Goal: Information Seeking & Learning: Compare options

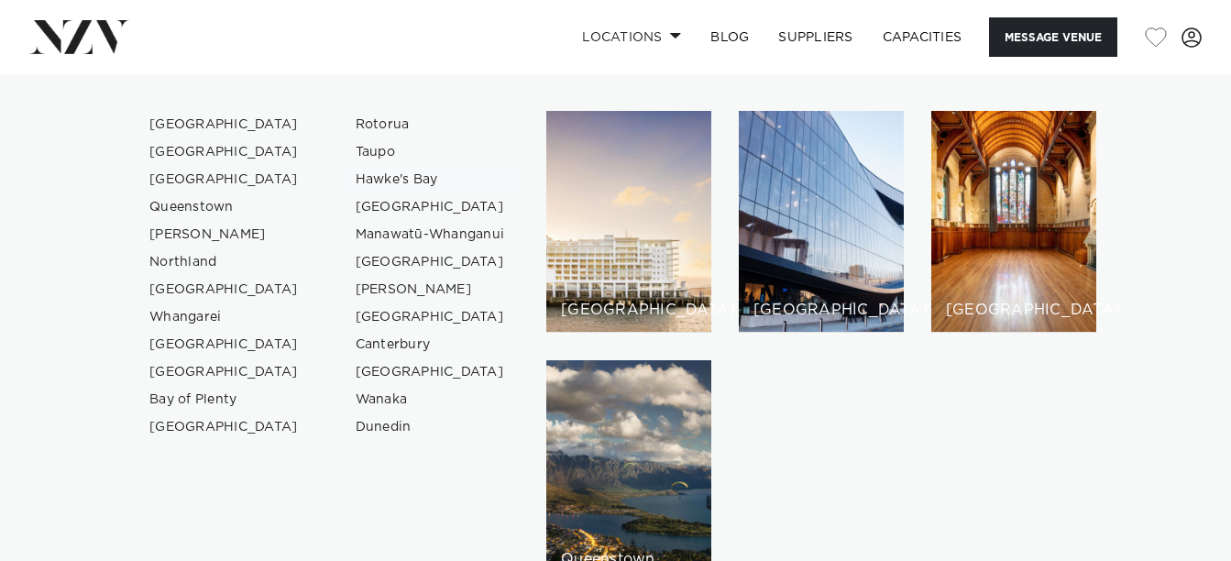
click at [398, 181] on link "Hawke's Bay" at bounding box center [430, 179] width 179 height 27
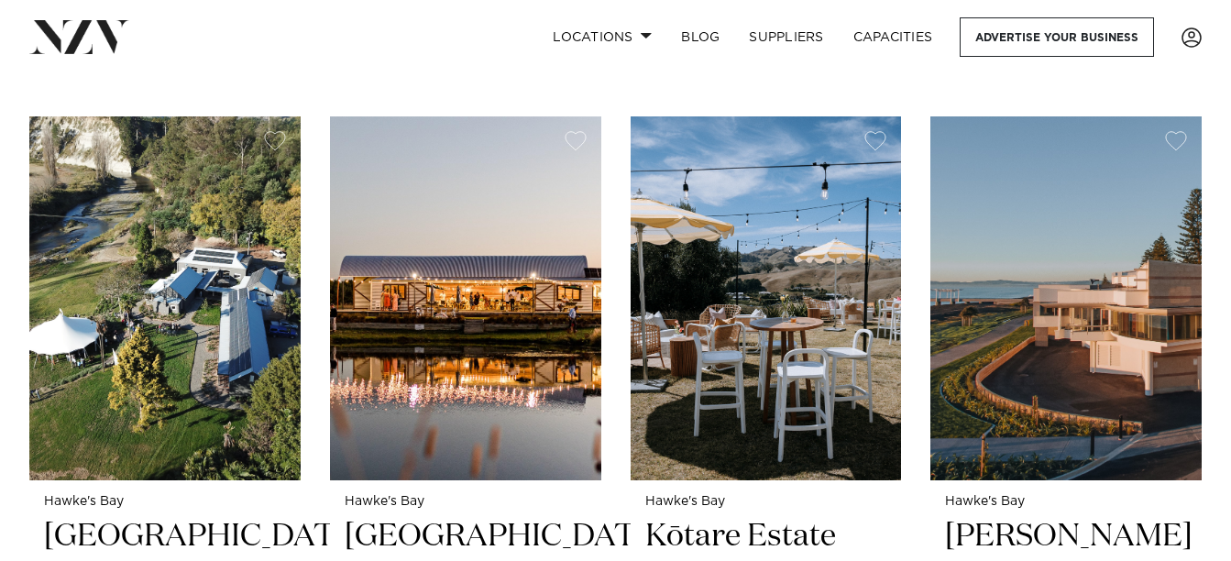
scroll to position [666, 0]
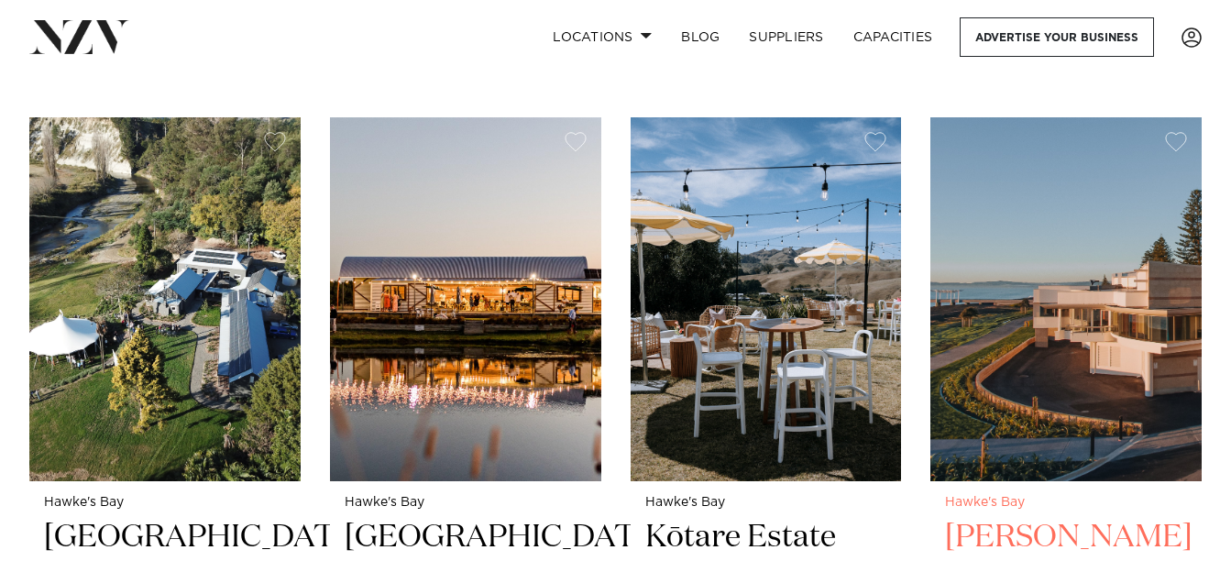
click at [1099, 342] on img at bounding box center [1065, 299] width 271 height 364
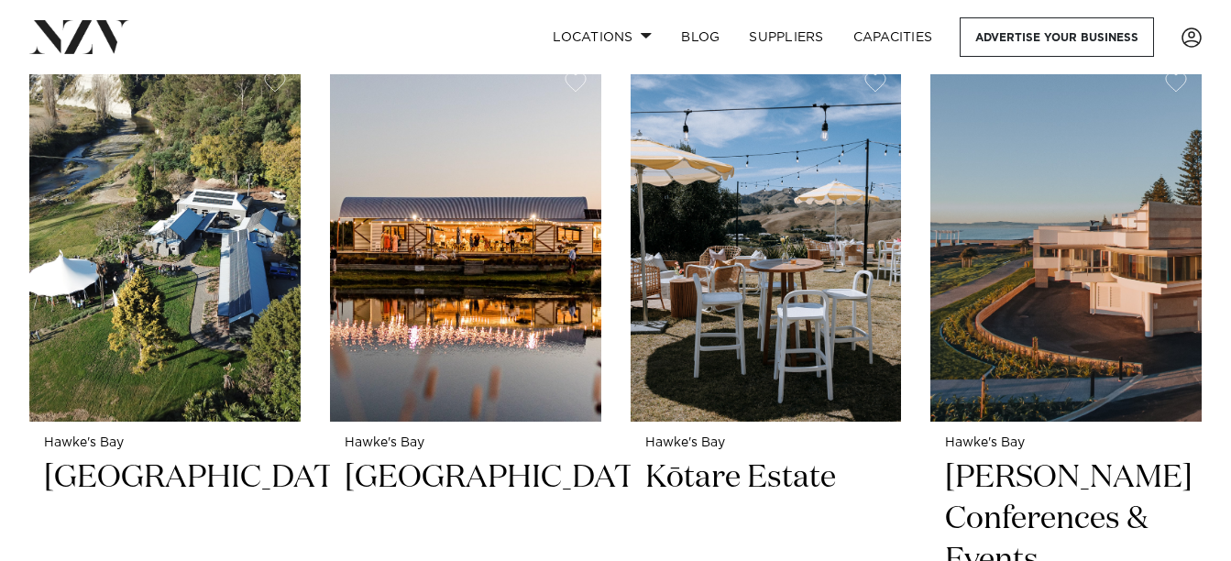
scroll to position [1403, 0]
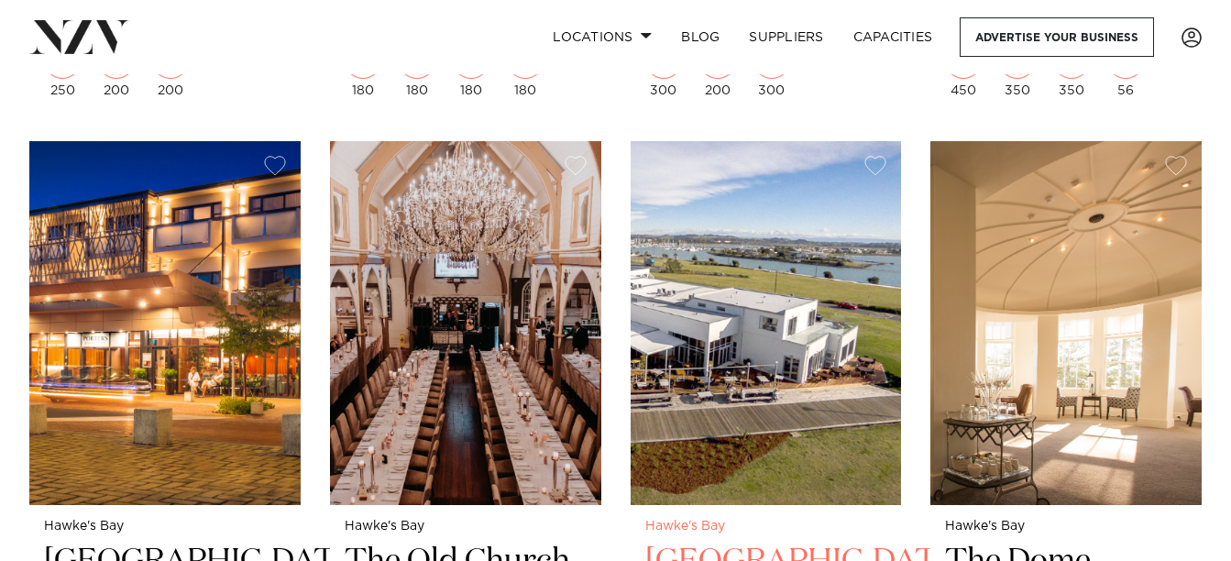
click at [794, 233] on img at bounding box center [766, 323] width 271 height 364
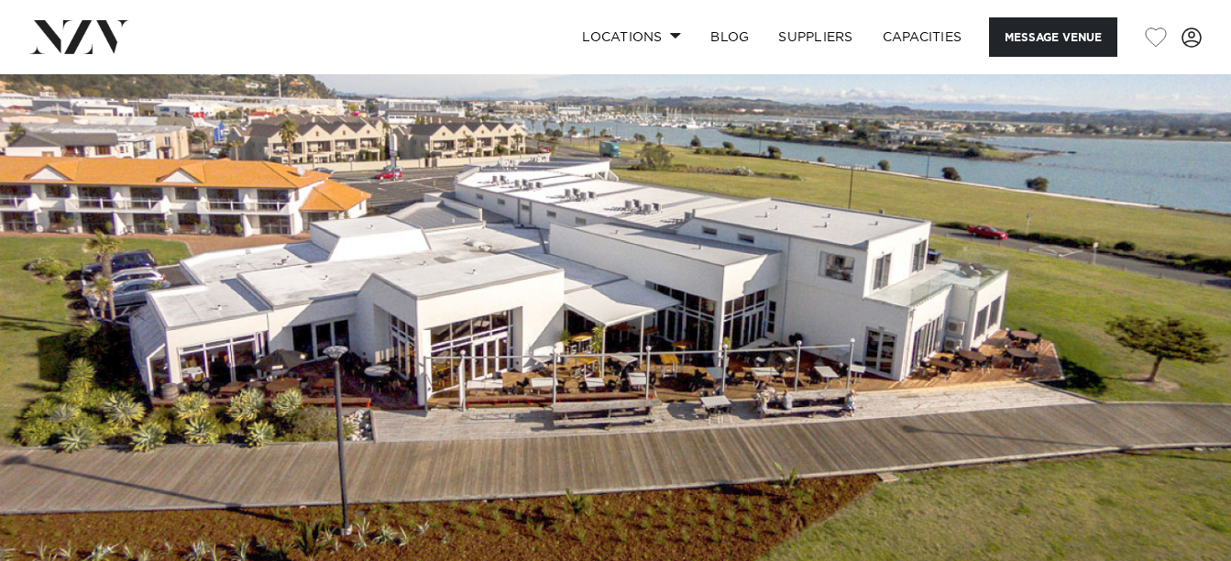
scroll to position [21, 0]
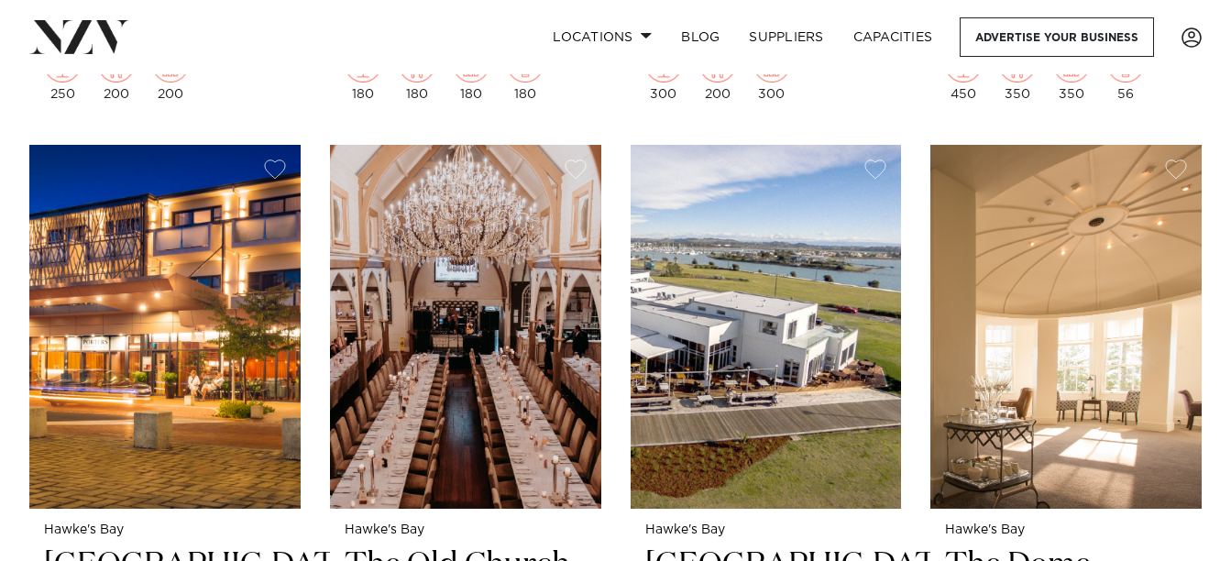
scroll to position [1403, 0]
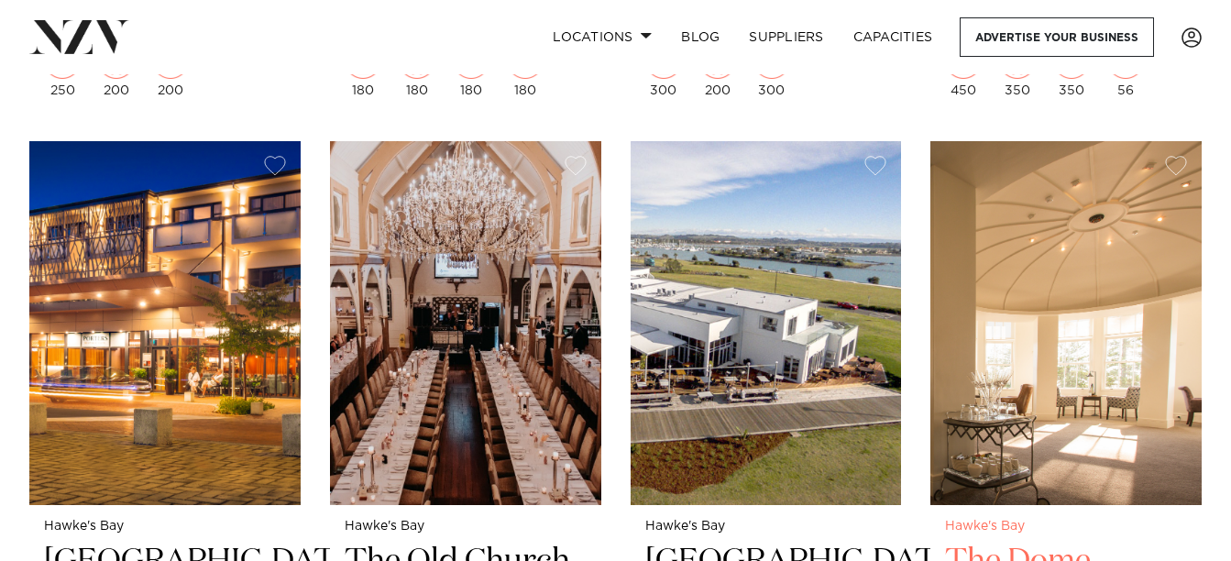
click at [1036, 304] on img at bounding box center [1065, 323] width 271 height 364
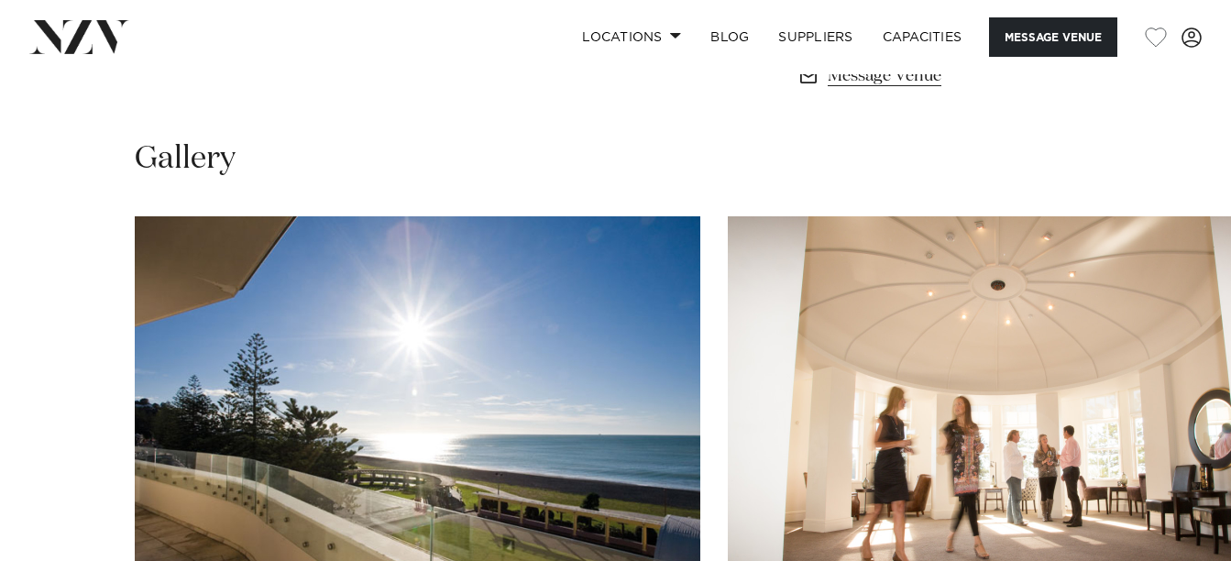
scroll to position [916, 0]
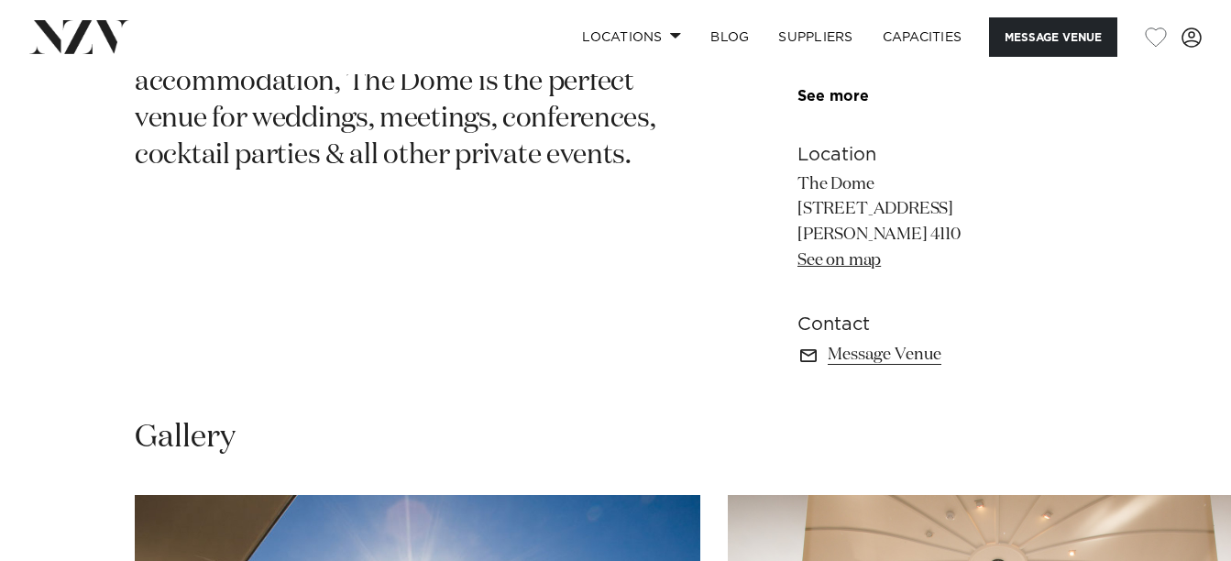
drag, startPoint x: 805, startPoint y: 181, endPoint x: 898, endPoint y: 189, distance: 93.8
click at [898, 189] on p "The Dome 101 Marine Parade Napier 4110 See on map" at bounding box center [946, 223] width 299 height 103
drag, startPoint x: 899, startPoint y: 189, endPoint x: 807, endPoint y: 188, distance: 92.6
click at [807, 189] on p "The Dome 101 Marine Parade Napier 4110 See on map" at bounding box center [946, 223] width 299 height 103
drag, startPoint x: 799, startPoint y: 187, endPoint x: 948, endPoint y: 212, distance: 150.5
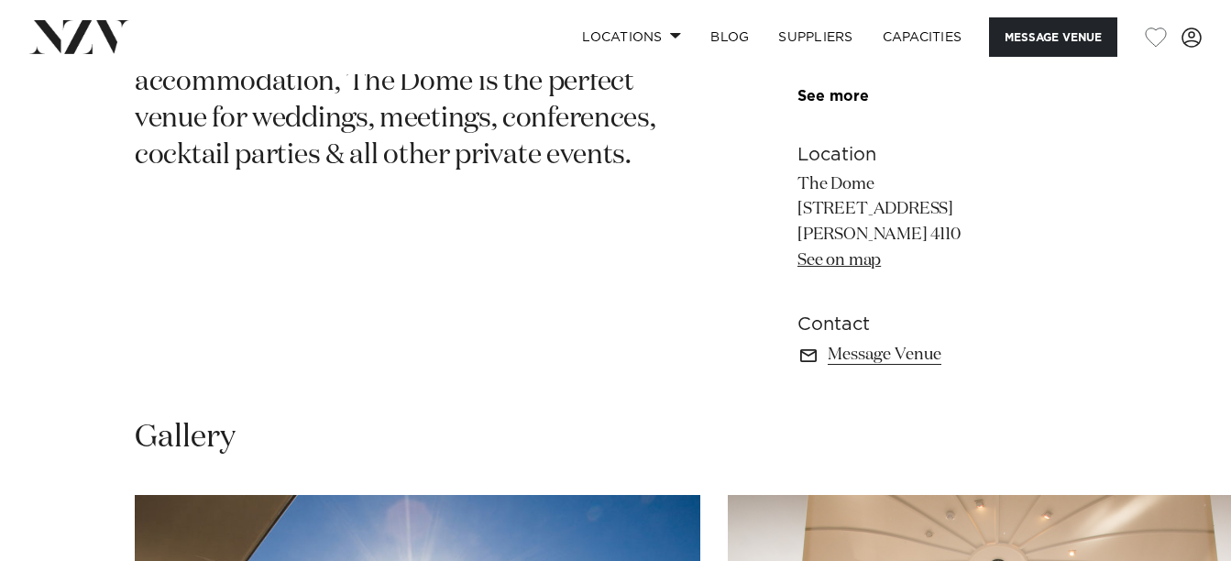
click at [948, 212] on p "The Dome 101 Marine Parade Napier 4110 See on map" at bounding box center [946, 223] width 299 height 103
copy p "The Dome 101 Marine Parade"
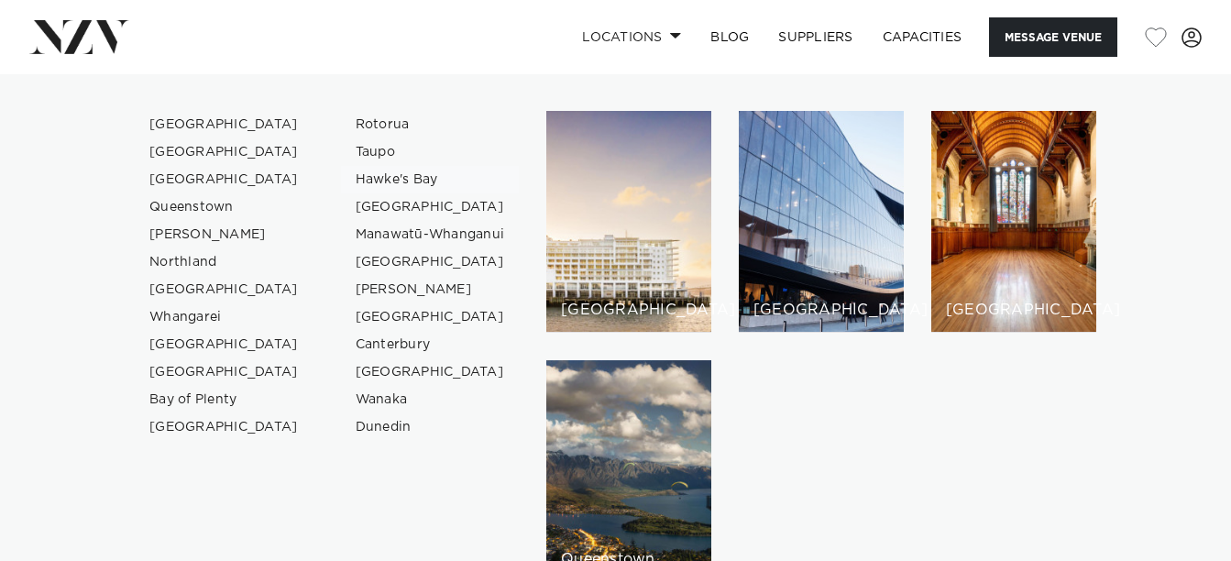
click at [417, 182] on link "Hawke's Bay" at bounding box center [430, 179] width 179 height 27
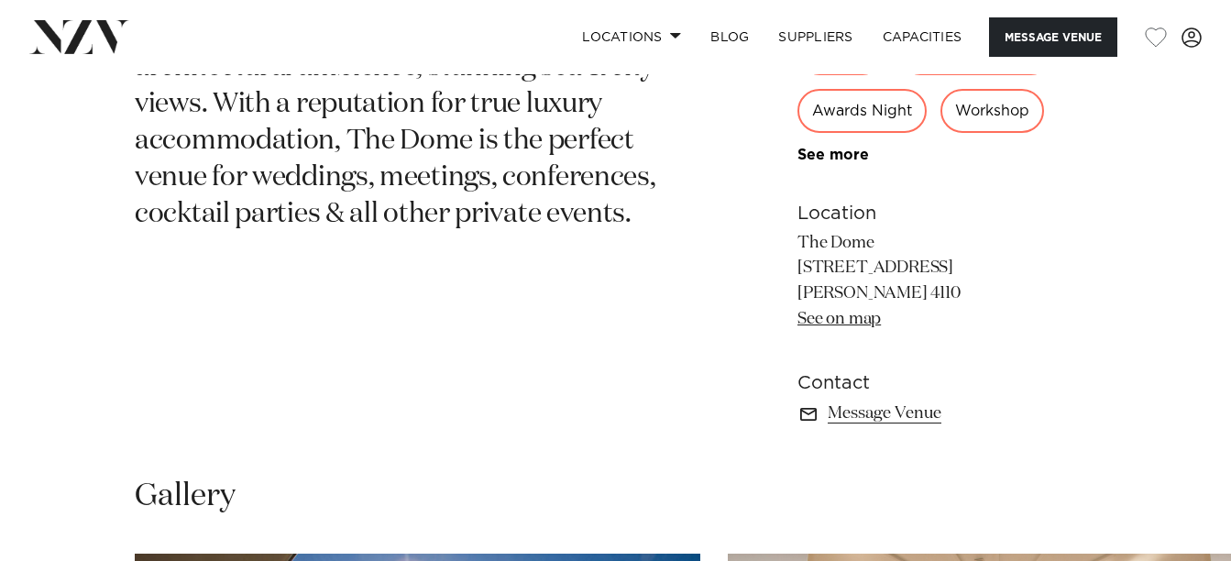
scroll to position [916, 0]
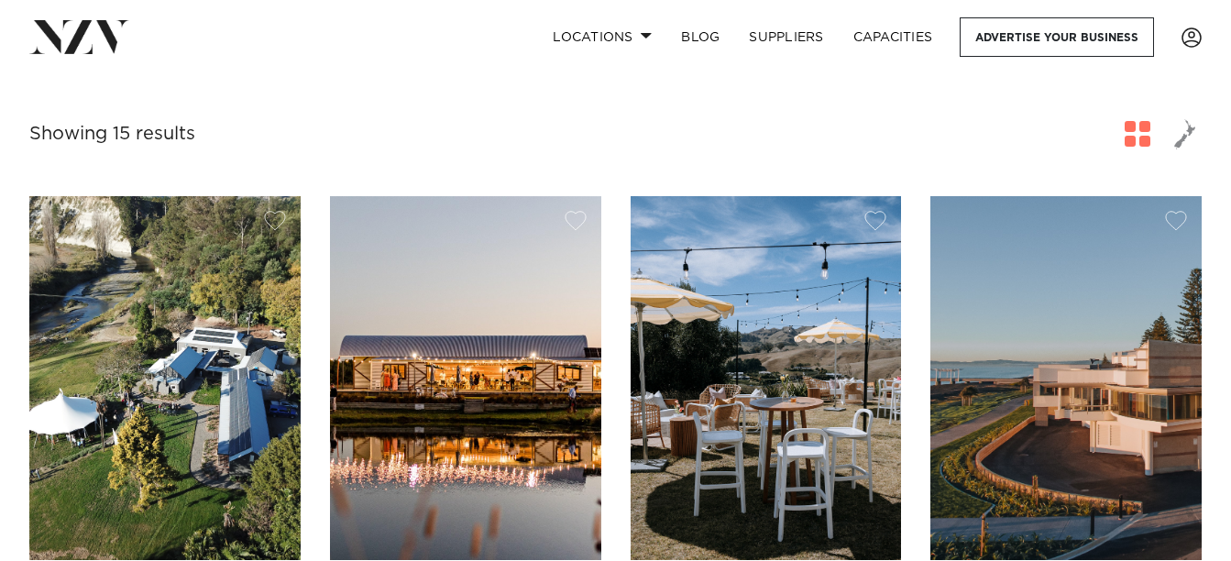
scroll to position [589, 0]
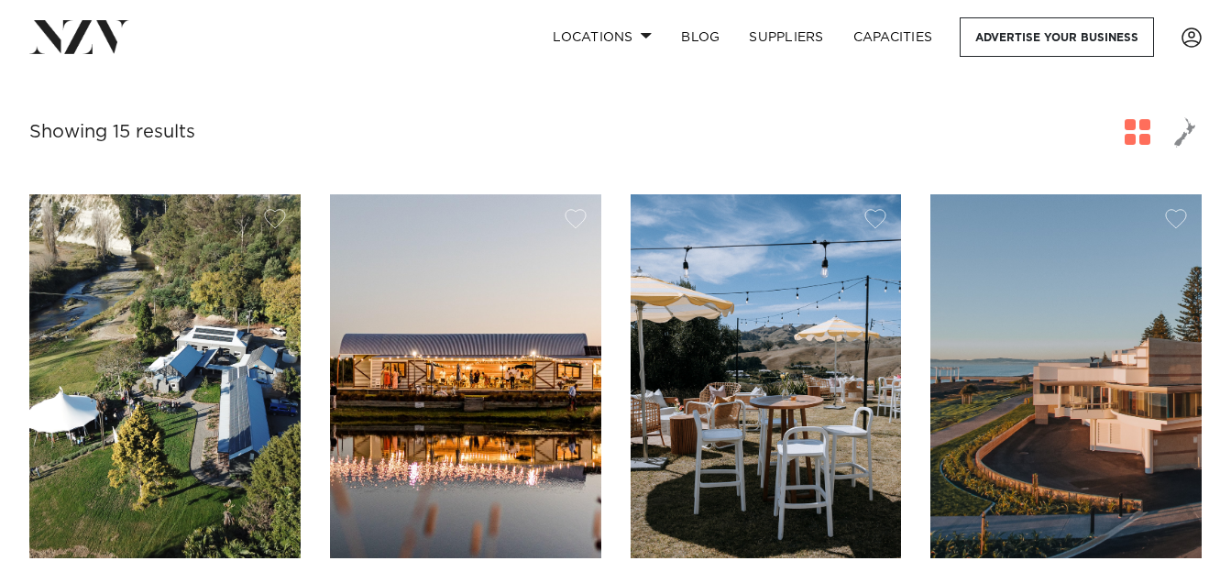
click at [189, 412] on img at bounding box center [164, 376] width 271 height 364
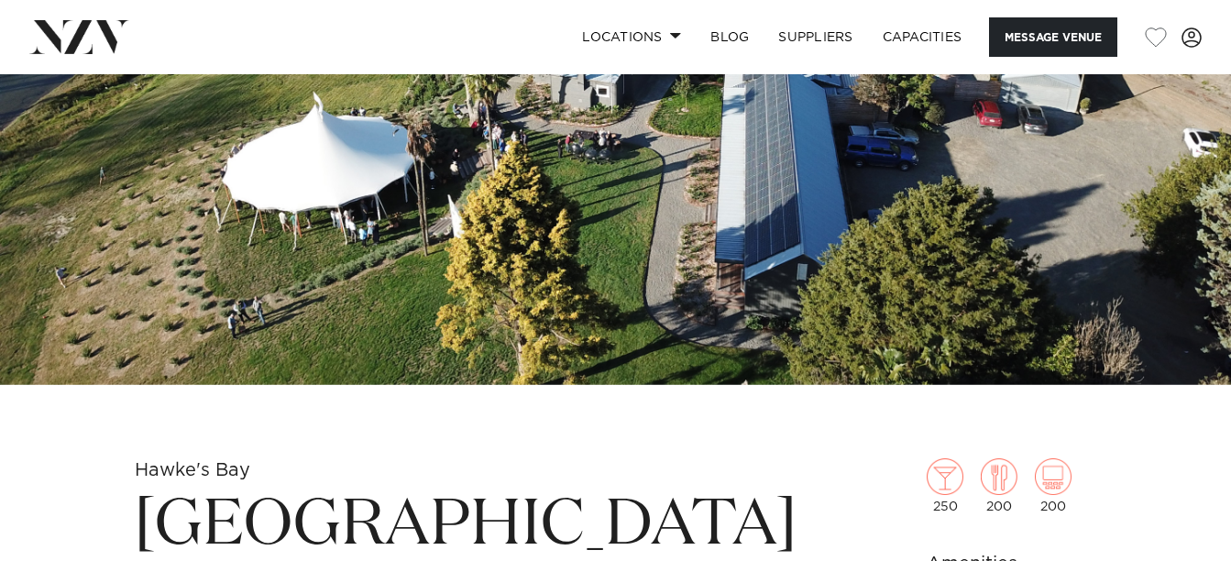
scroll to position [266, 0]
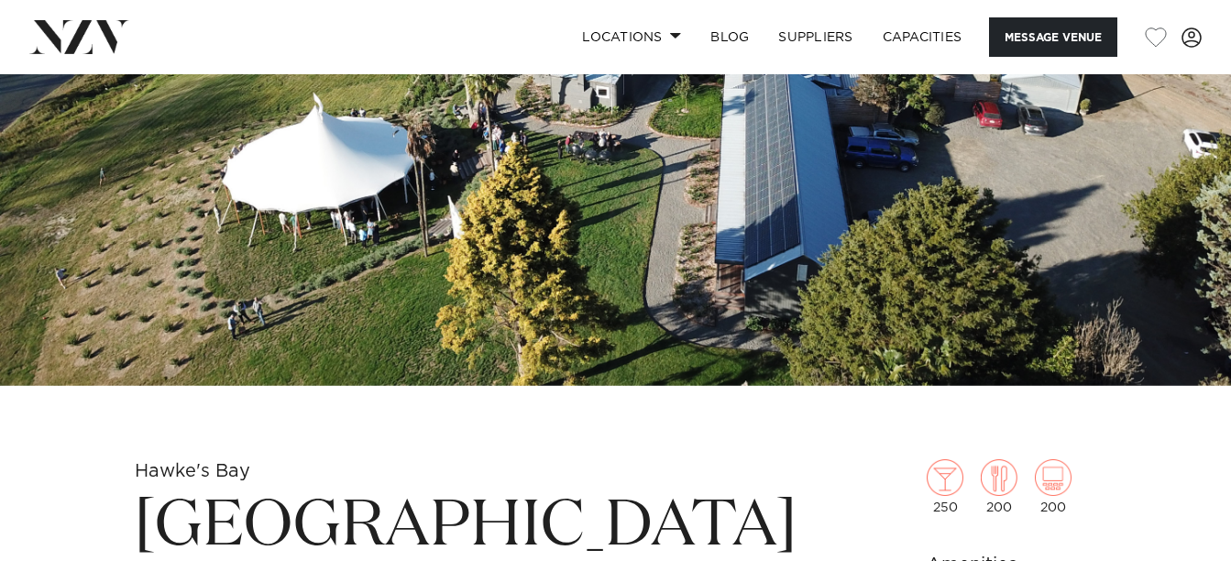
click at [840, 230] on img at bounding box center [615, 96] width 1231 height 577
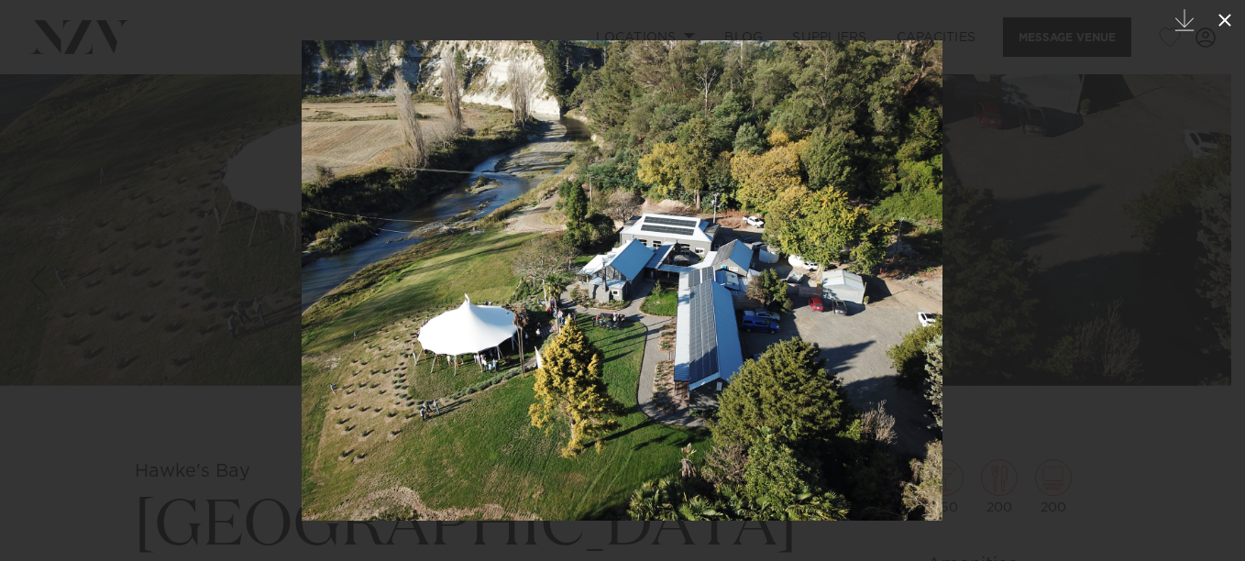
click at [1223, 18] on icon at bounding box center [1224, 20] width 13 height 13
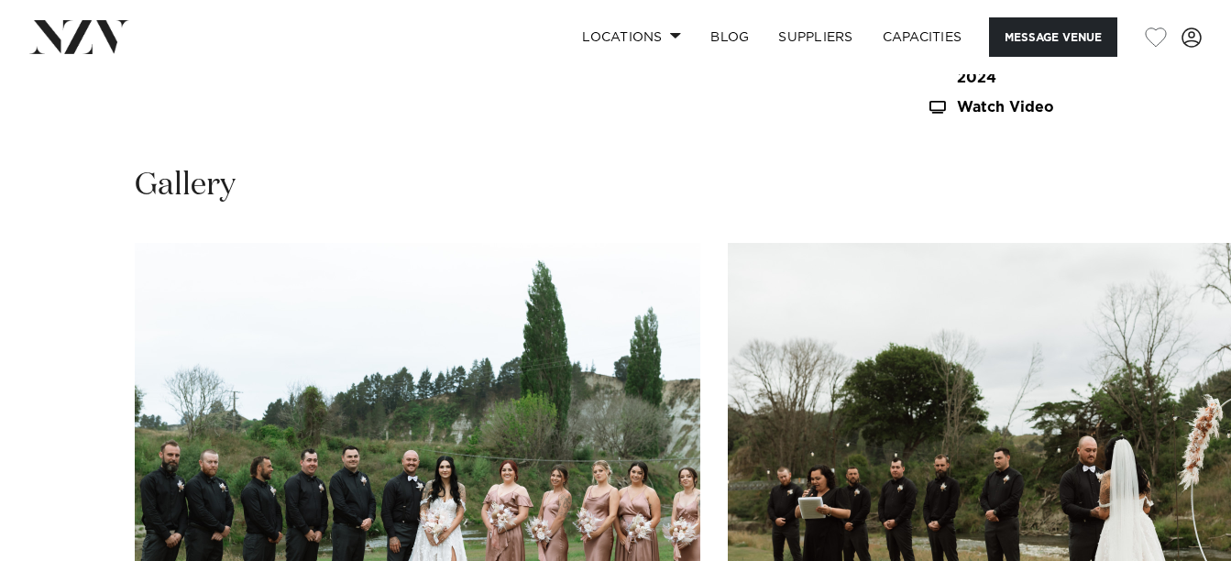
scroll to position [1720, 0]
click at [561, 294] on img "1 / 26" at bounding box center [418, 449] width 566 height 415
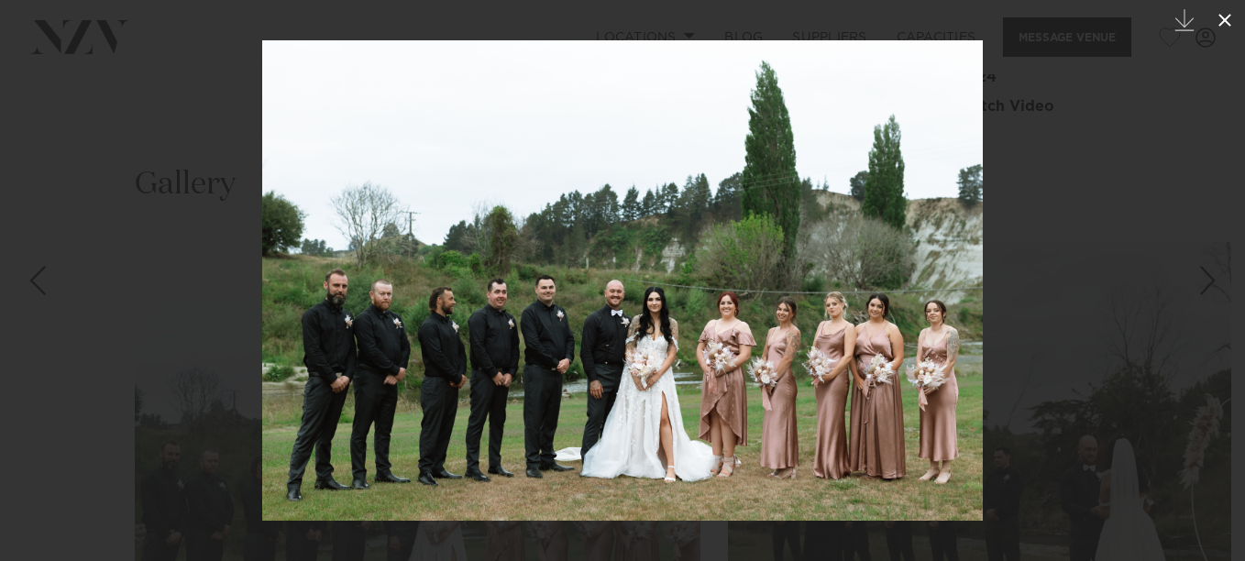
click at [1219, 21] on icon at bounding box center [1225, 20] width 22 height 22
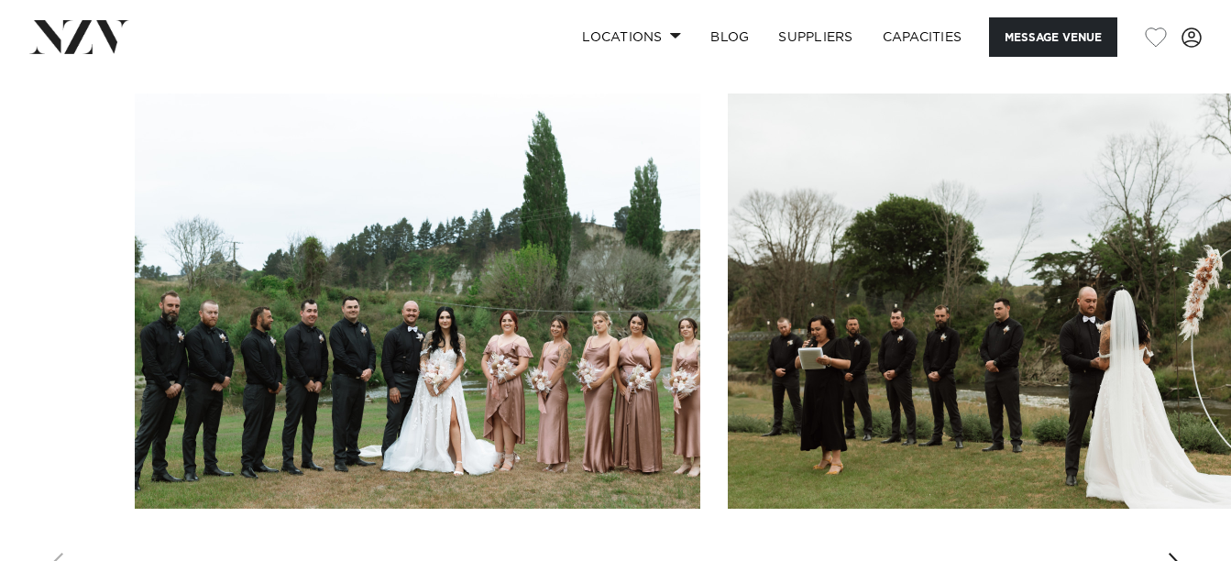
scroll to position [1866, 0]
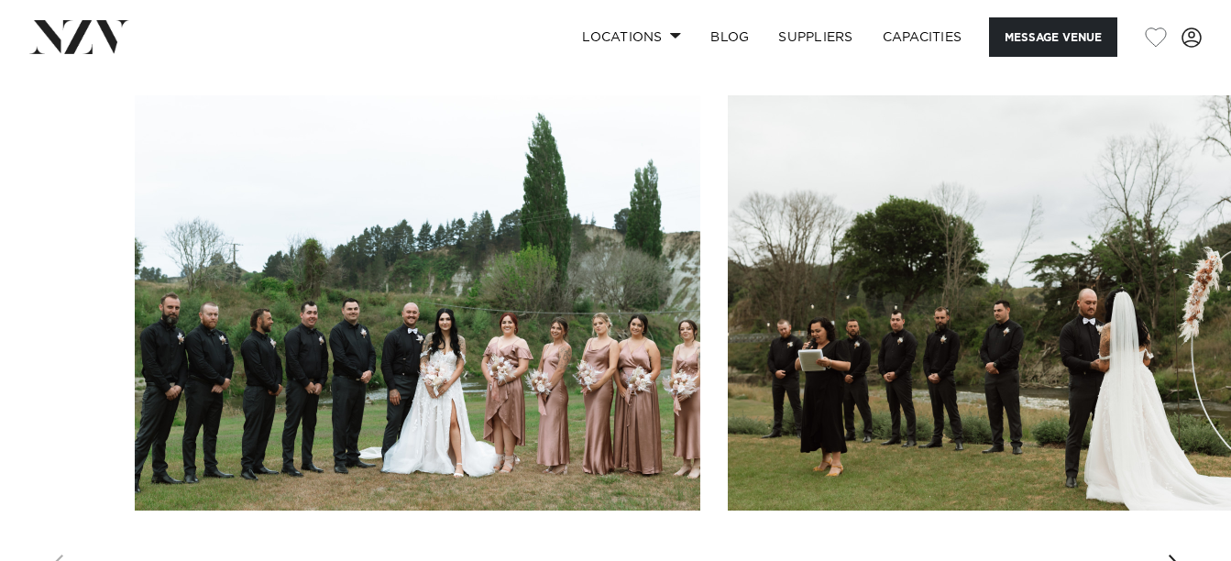
click at [1177, 555] on div "Next slide" at bounding box center [1176, 569] width 18 height 29
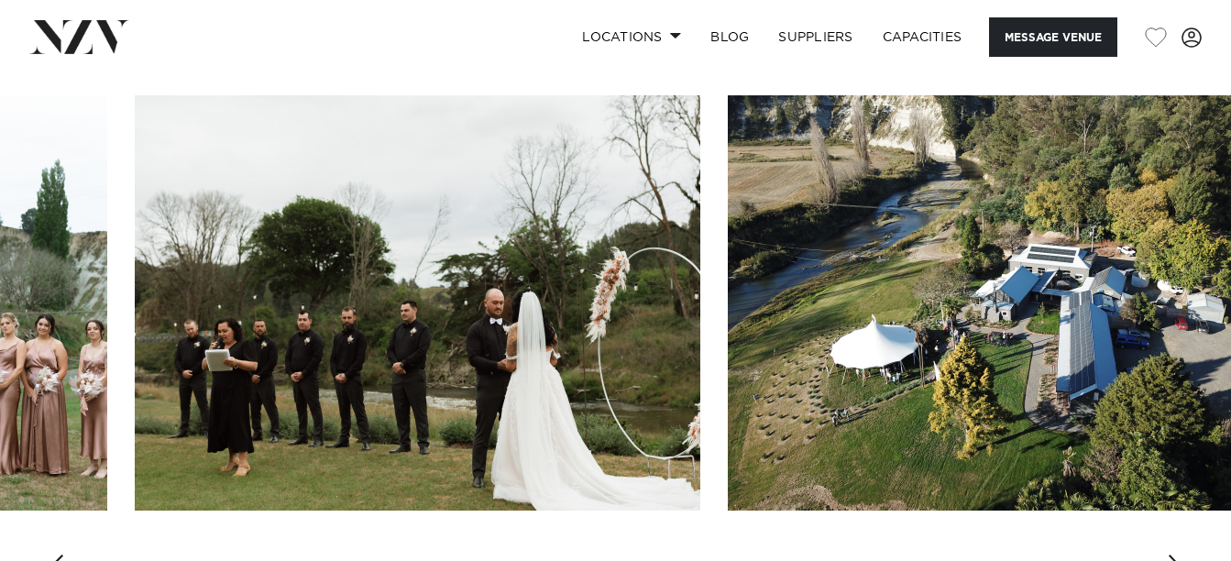
click at [1177, 555] on div "Next slide" at bounding box center [1176, 569] width 18 height 29
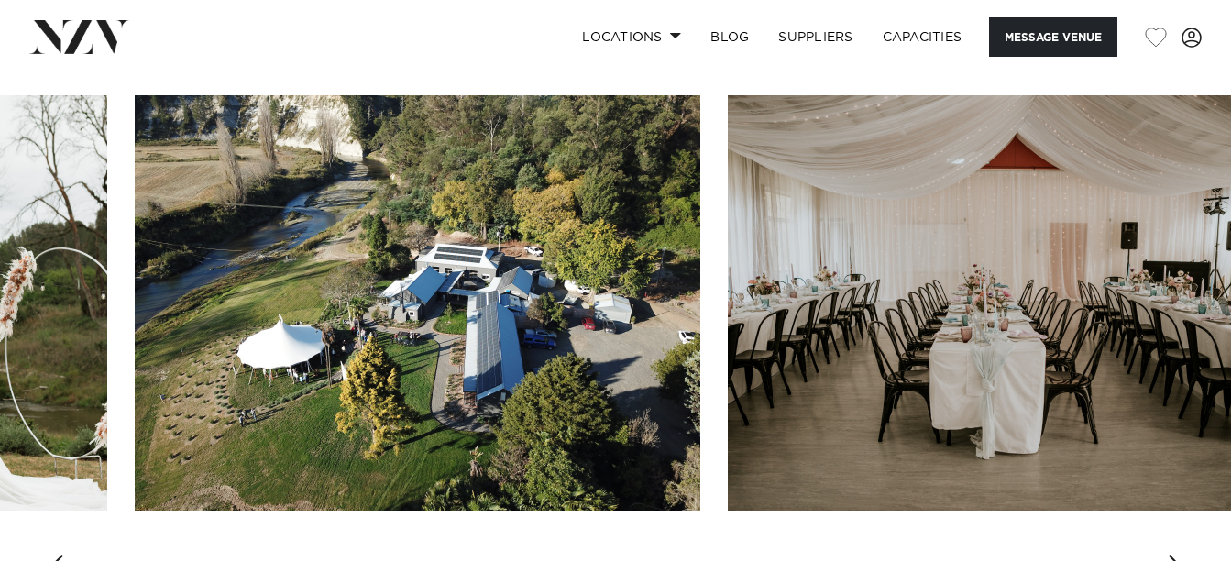
click at [1177, 555] on div "Next slide" at bounding box center [1176, 569] width 18 height 29
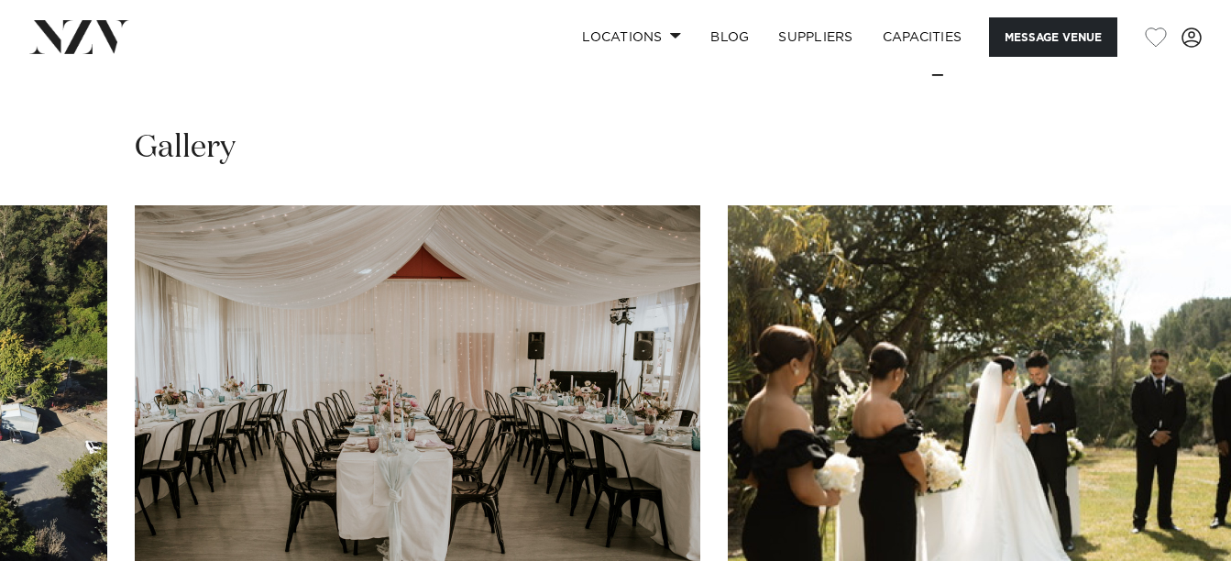
scroll to position [1755, 0]
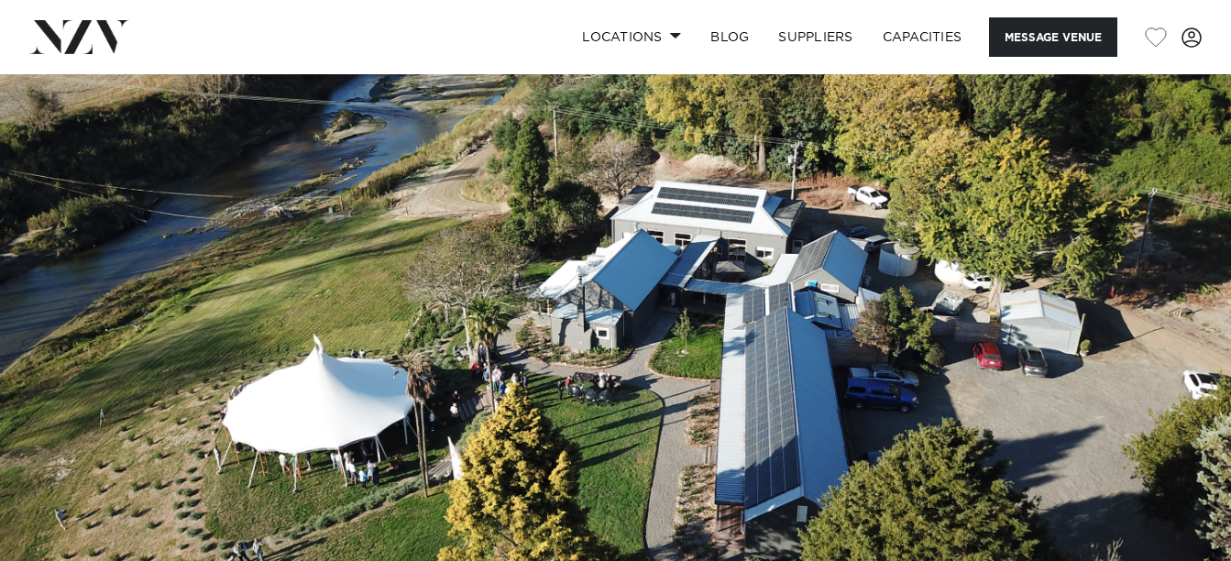
scroll to position [36, 0]
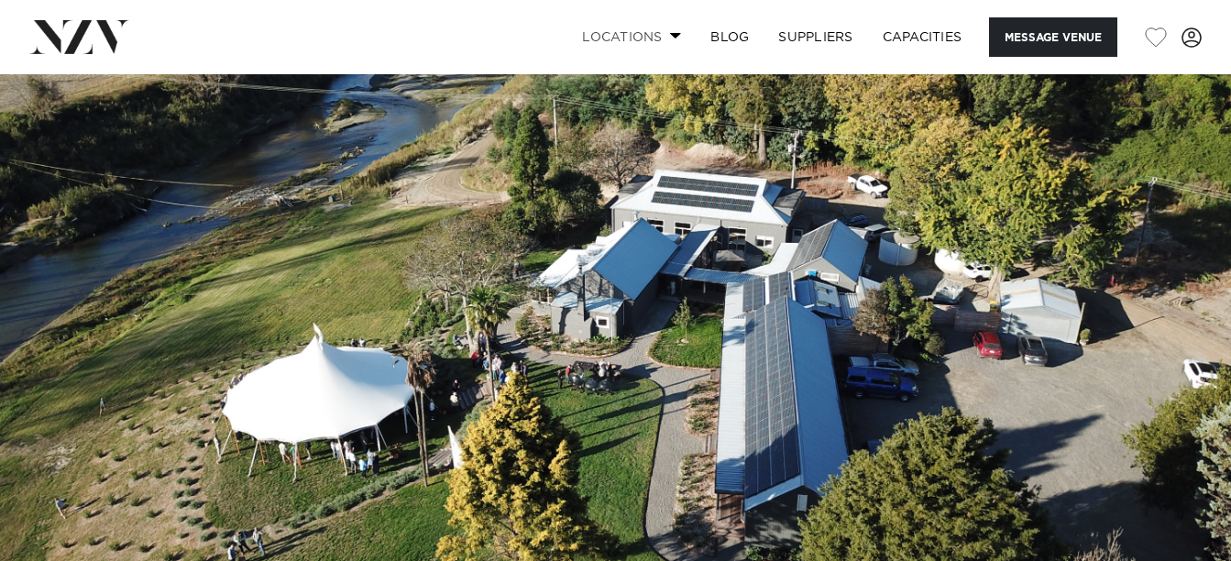
click at [659, 37] on link "Locations" at bounding box center [631, 36] width 128 height 39
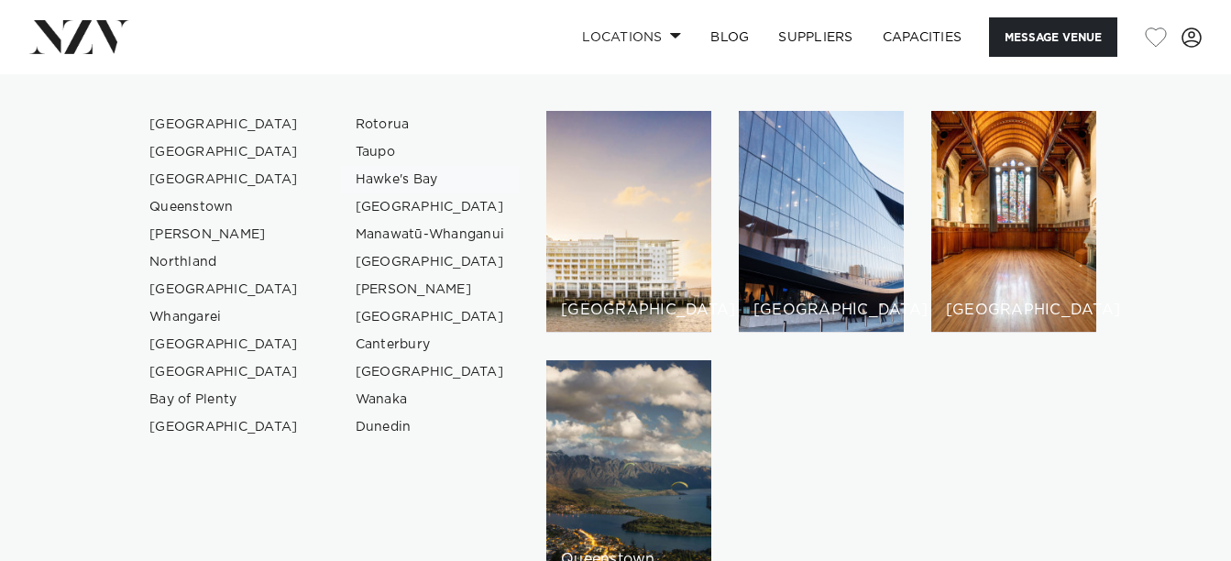
click at [390, 185] on link "Hawke's Bay" at bounding box center [430, 179] width 179 height 27
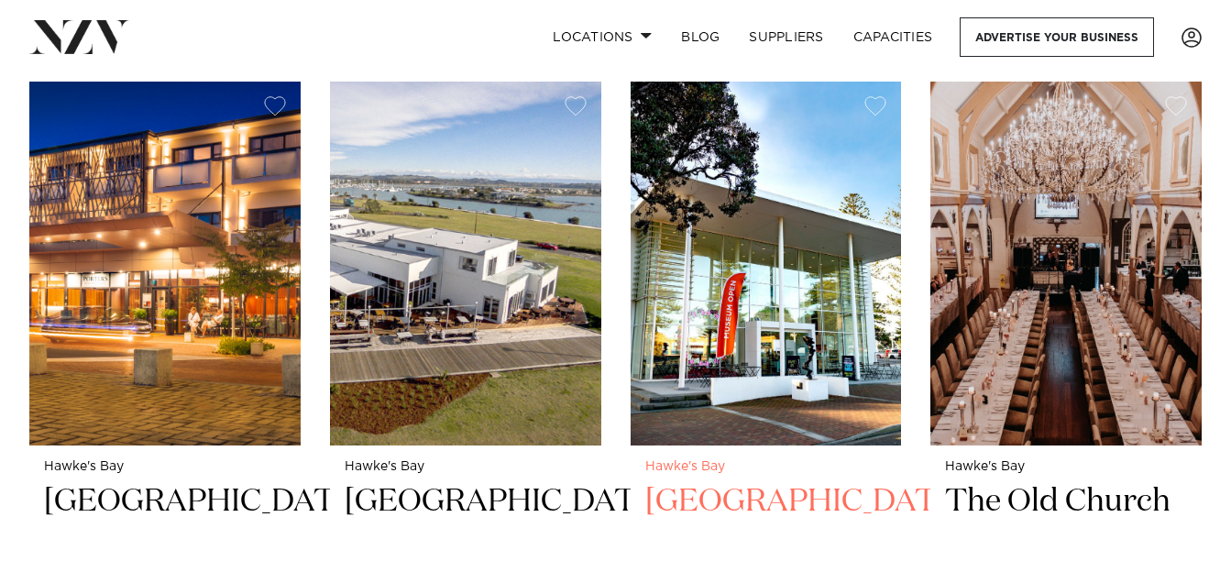
scroll to position [1465, 0]
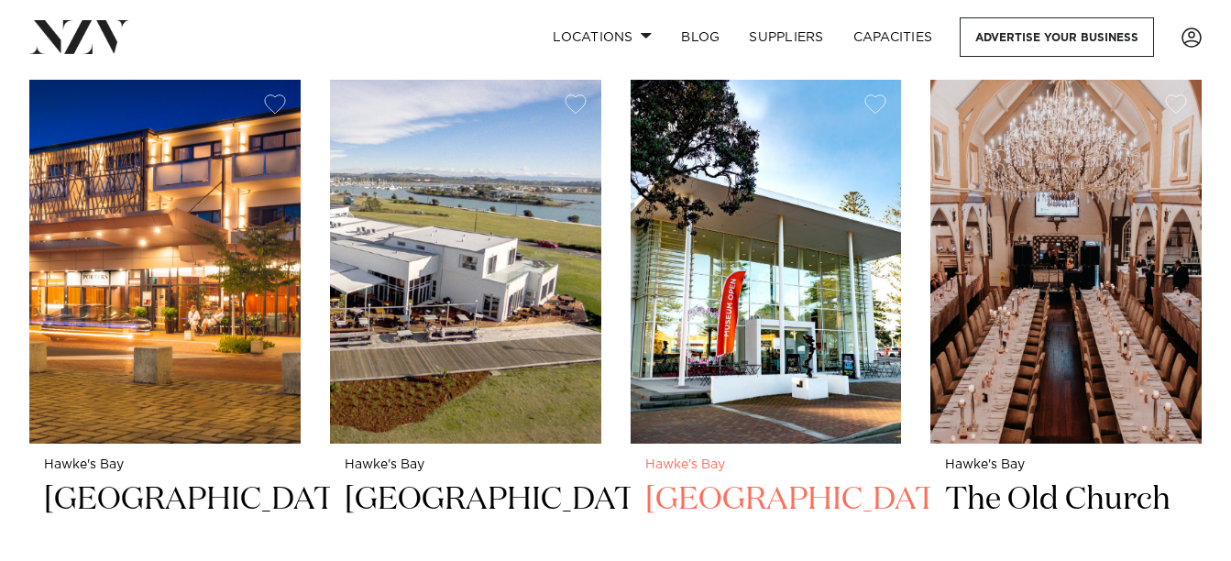
click at [792, 303] on img at bounding box center [766, 262] width 271 height 364
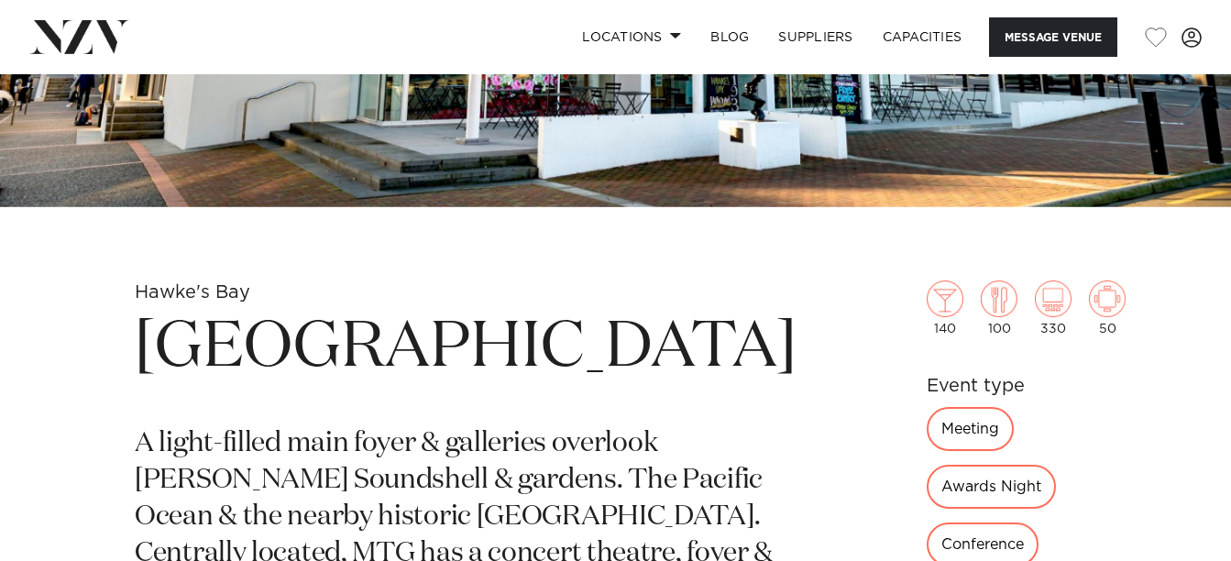
scroll to position [453, 0]
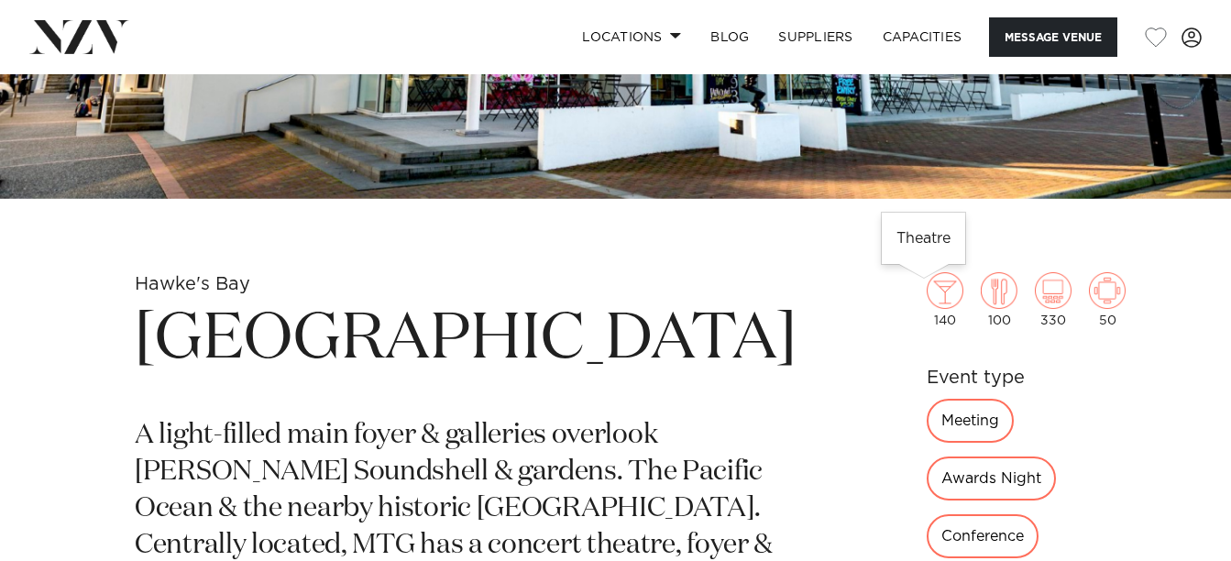
click at [1035, 295] on img at bounding box center [1053, 290] width 37 height 37
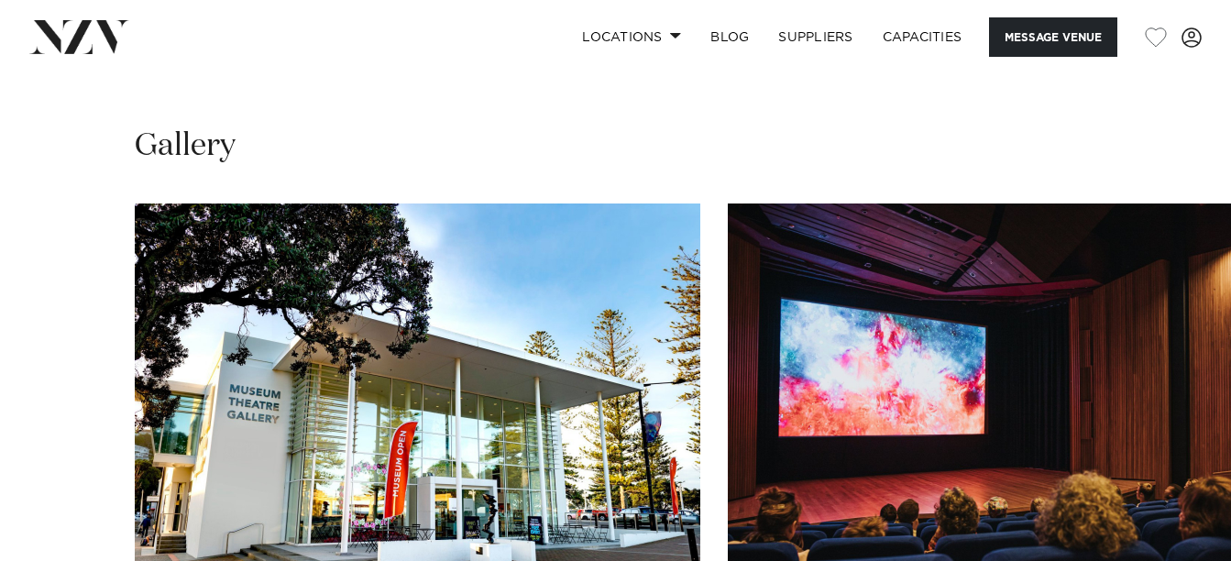
scroll to position [1301, 0]
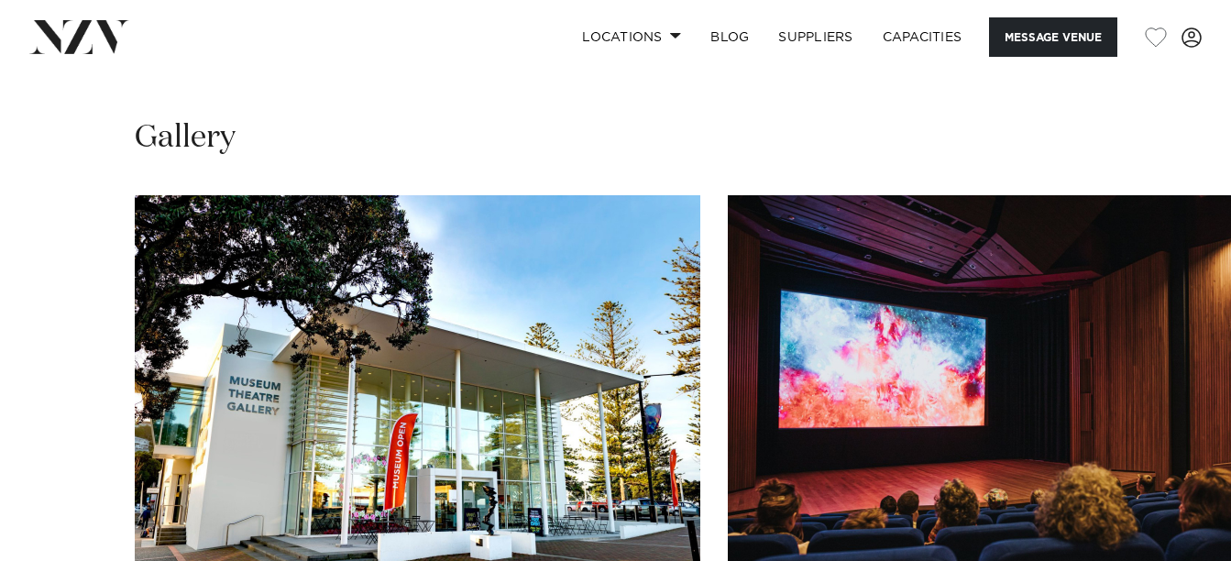
click at [993, 302] on img "2 / 4" at bounding box center [1011, 402] width 566 height 415
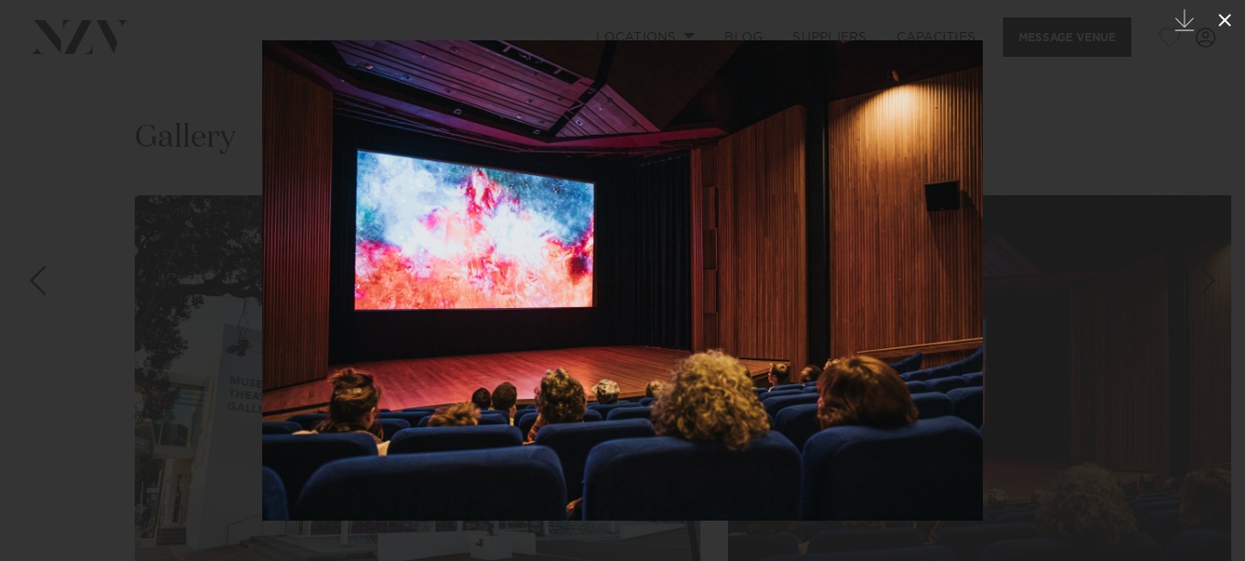
click at [1218, 17] on icon at bounding box center [1225, 20] width 22 height 22
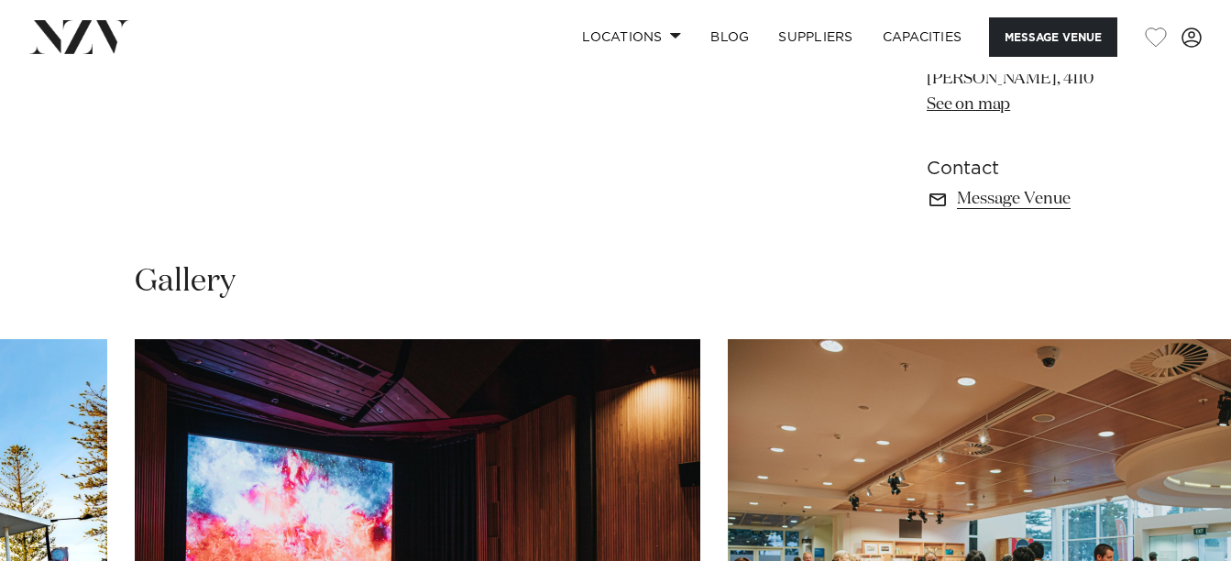
scroll to position [1154, 0]
